Goal: Task Accomplishment & Management: Use online tool/utility

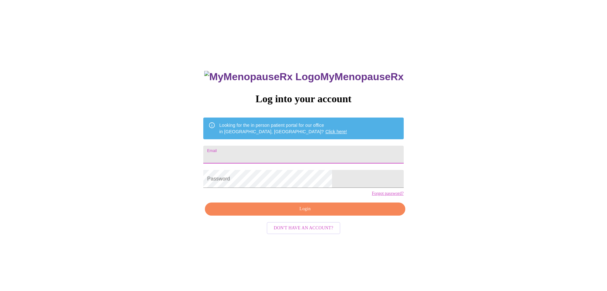
drag, startPoint x: 292, startPoint y: 155, endPoint x: 289, endPoint y: 154, distance: 3.6
click at [290, 154] on input "Email" at bounding box center [303, 154] width 200 height 18
type input "[EMAIL_ADDRESS][DOMAIN_NAME]"
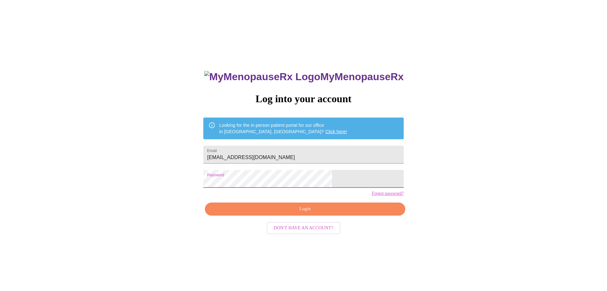
click at [279, 213] on span "Login" at bounding box center [305, 209] width 186 height 8
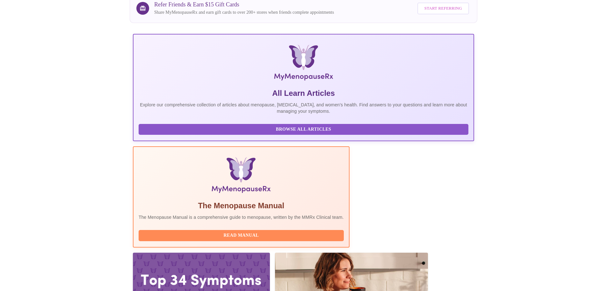
scroll to position [59, 0]
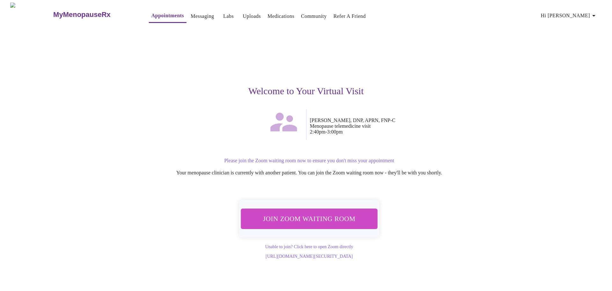
click at [323, 215] on span "Join Zoom Waiting Room" at bounding box center [309, 218] width 121 height 12
